Goal: Task Accomplishment & Management: Manage account settings

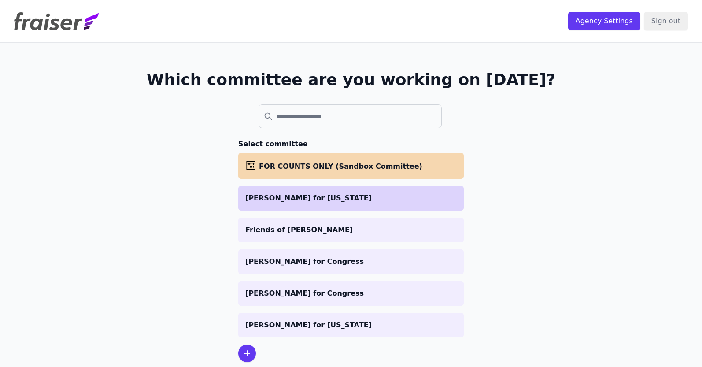
click at [290, 195] on p "[PERSON_NAME] for [US_STATE]" at bounding box center [350, 198] width 211 height 11
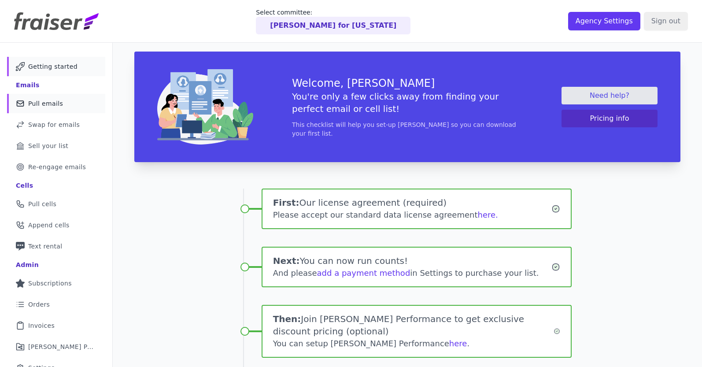
click at [76, 106] on link "Mail Icon Outline of a mail envelope Pull emails" at bounding box center [56, 103] width 98 height 19
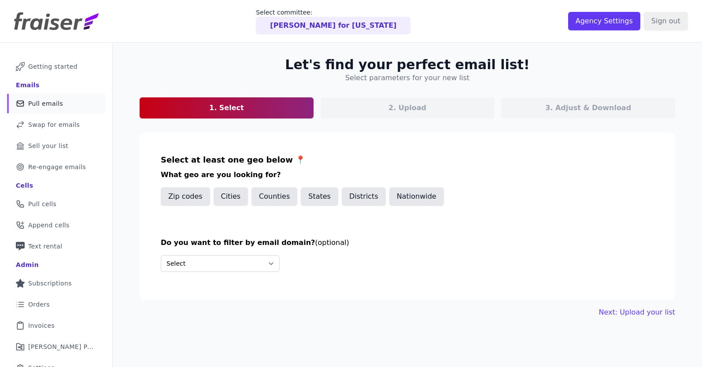
click at [366, 212] on div "Select at least one geo below 📍 What geo are you looking for? Zip codes Cities …" at bounding box center [407, 185] width 493 height 62
click at [360, 201] on button "Districts" at bounding box center [364, 196] width 44 height 18
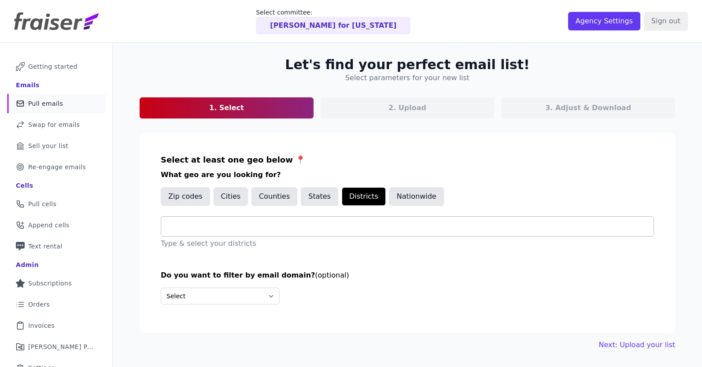
click at [292, 227] on input "text" at bounding box center [410, 226] width 485 height 11
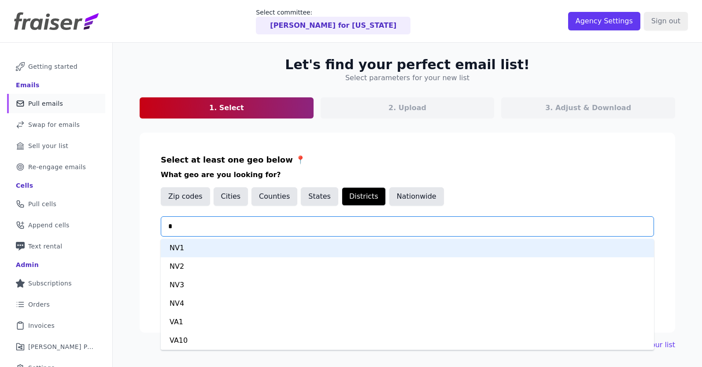
type input "**"
click at [283, 243] on div "VA1" at bounding box center [407, 248] width 493 height 18
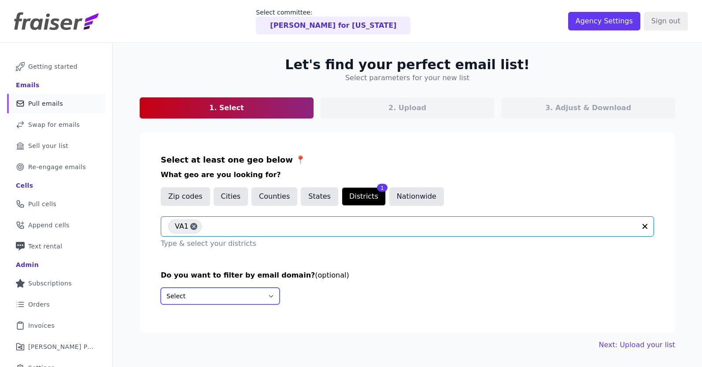
click at [240, 294] on select "Select Include only these domains Include none of these domains" at bounding box center [220, 295] width 119 height 17
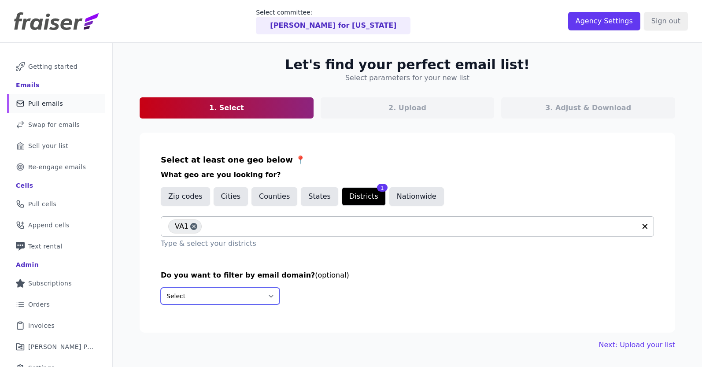
select select "Exclude"
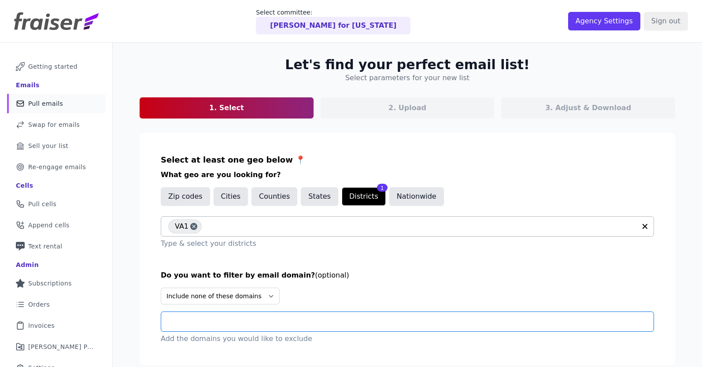
click at [267, 325] on input "text" at bounding box center [410, 321] width 485 height 11
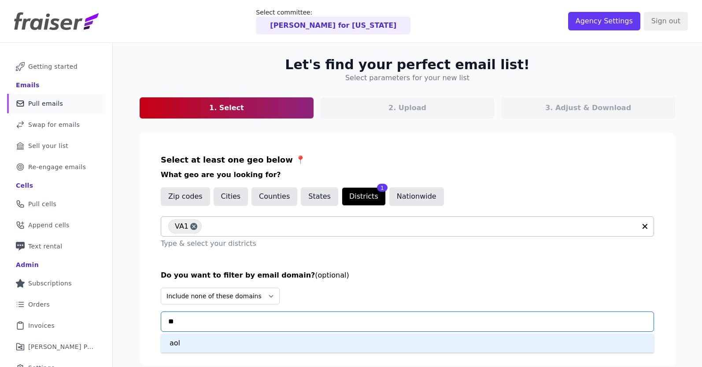
type input "***"
click at [223, 338] on div "aol" at bounding box center [407, 343] width 493 height 18
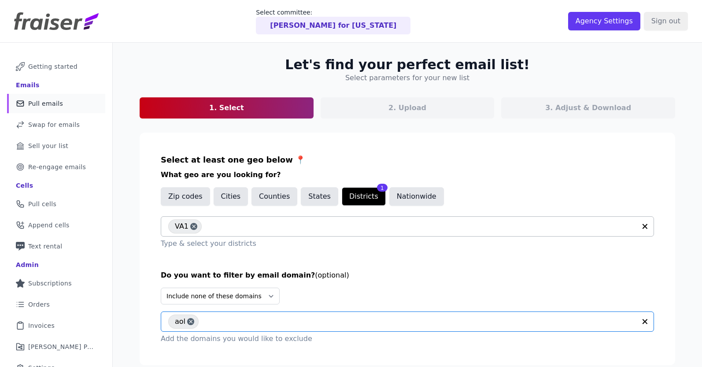
scroll to position [43, 0]
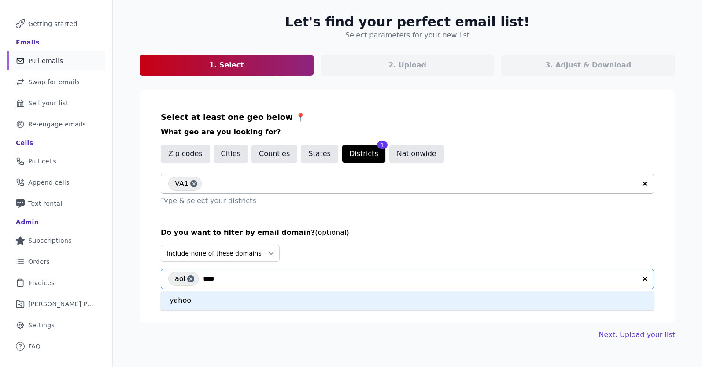
type input "*****"
click at [312, 296] on div "yahoo" at bounding box center [407, 300] width 493 height 18
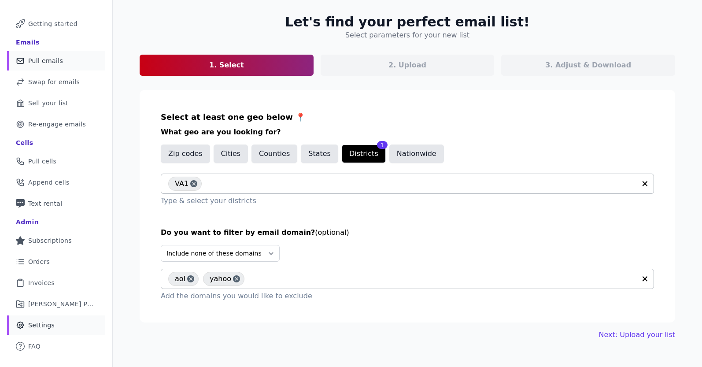
click at [83, 323] on link "Gear Icon Outline of a gear Settings" at bounding box center [56, 324] width 98 height 19
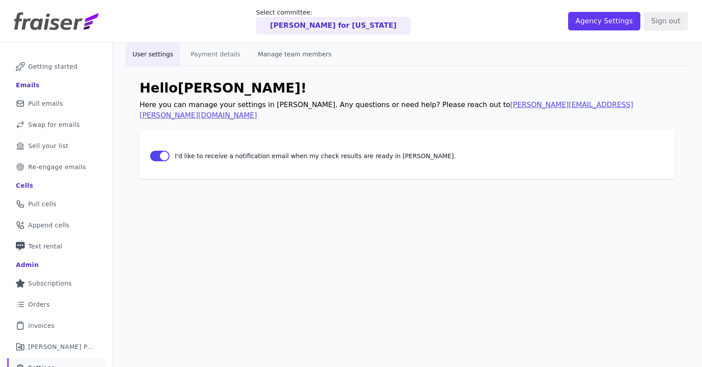
click at [286, 47] on button "Manage team members" at bounding box center [295, 54] width 88 height 23
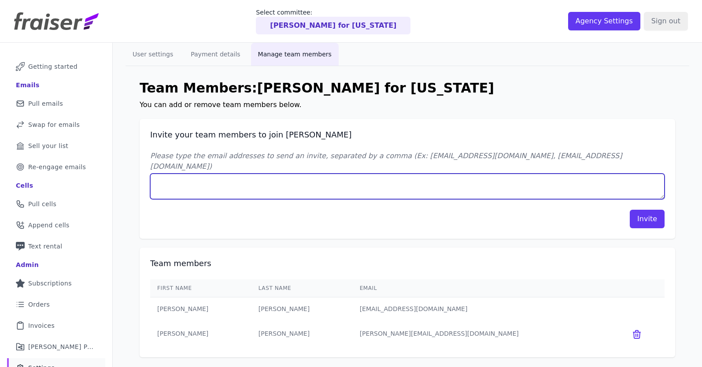
click at [474, 182] on textarea "Please type the email addresses to send an invite, separated by a comma (Ex: [E…" at bounding box center [407, 186] width 514 height 26
type textarea "jennifer@heartleddigital.com"
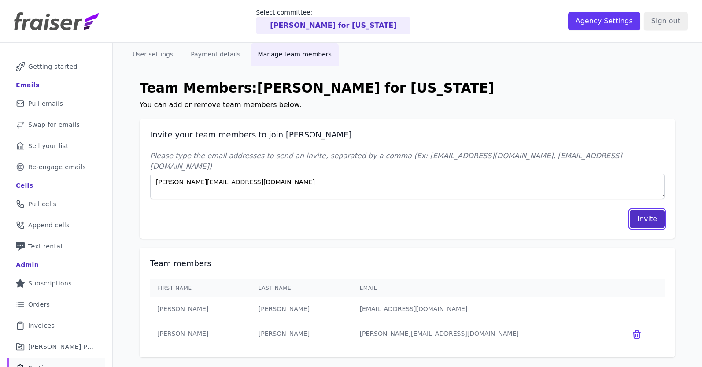
click at [650, 209] on button "Invite" at bounding box center [646, 218] width 35 height 18
